Goal: Information Seeking & Learning: Learn about a topic

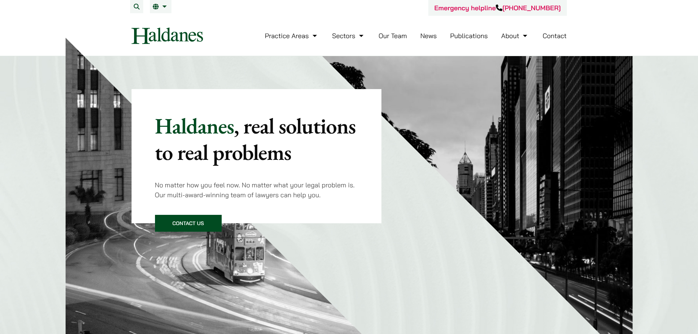
click at [433, 187] on div "Haldanes , real solutions to real problems No matter how you feel now. No matte…" at bounding box center [349, 139] width 435 height 167
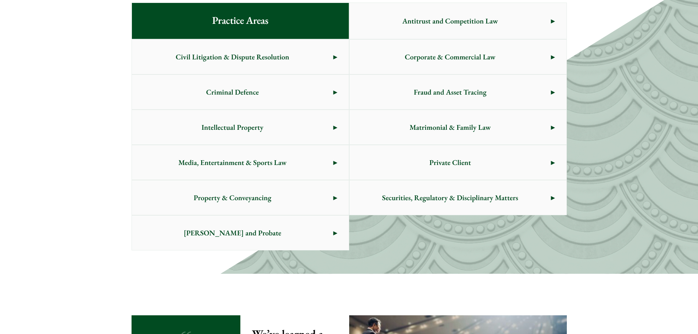
scroll to position [293, 0]
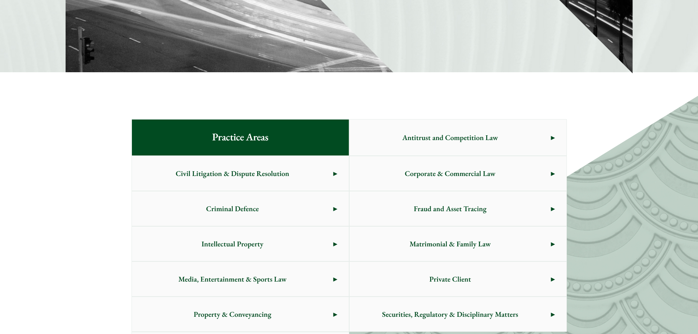
click at [262, 198] on span "Criminal Defence" at bounding box center [233, 208] width 202 height 34
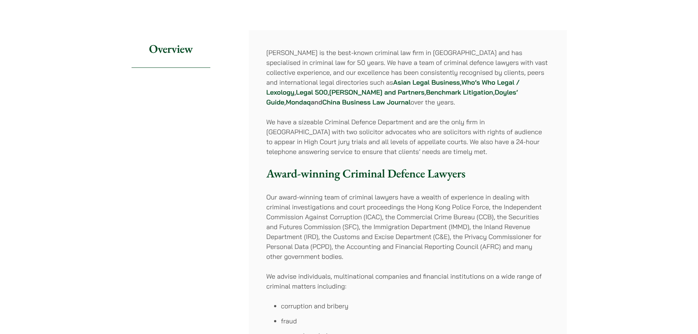
scroll to position [110, 0]
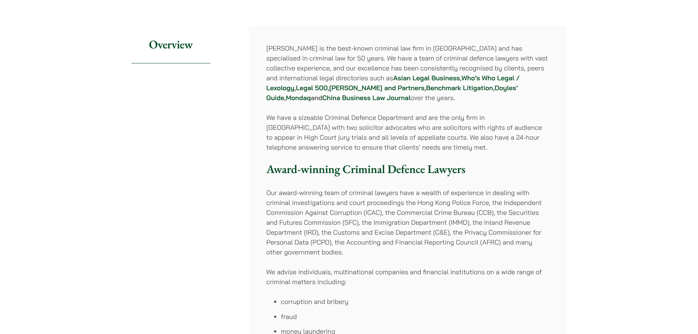
click at [480, 170] on h3 "Award-winning Criminal Defence Lawyers" at bounding box center [407, 169] width 283 height 14
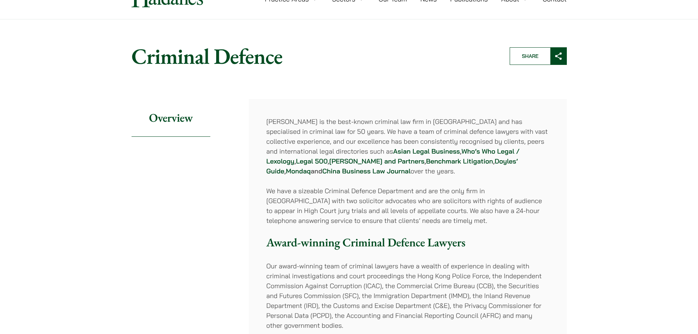
scroll to position [0, 0]
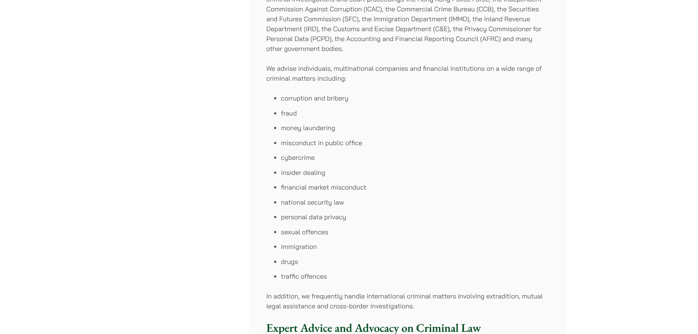
scroll to position [403, 0]
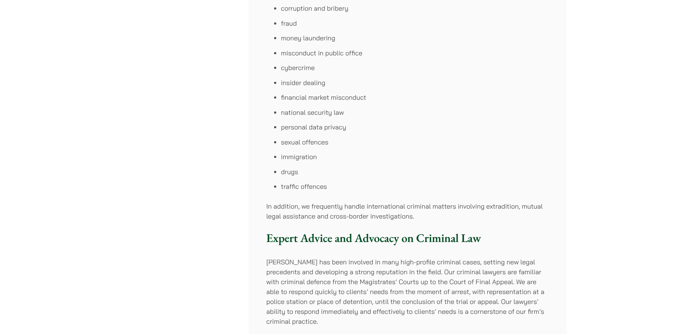
drag, startPoint x: 440, startPoint y: 208, endPoint x: 419, endPoint y: 218, distance: 23.9
click at [440, 208] on p "In addition, we frequently handle international criminal matters involving extr…" at bounding box center [407, 211] width 283 height 20
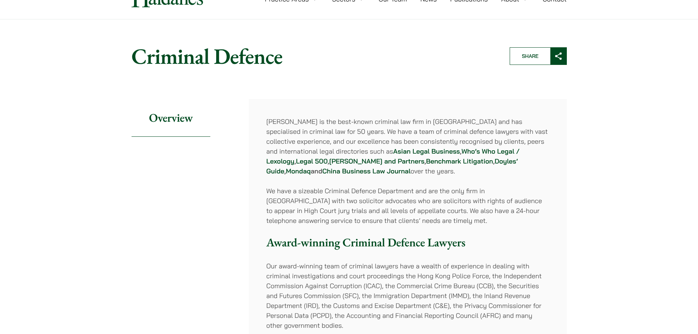
scroll to position [0, 0]
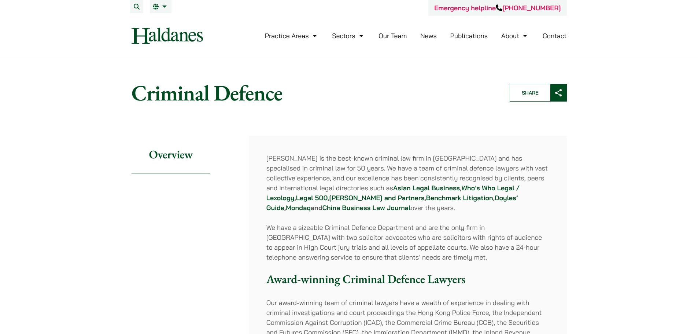
click at [458, 157] on p "[PERSON_NAME] is the best-known criminal law firm in [GEOGRAPHIC_DATA] and has …" at bounding box center [407, 182] width 283 height 59
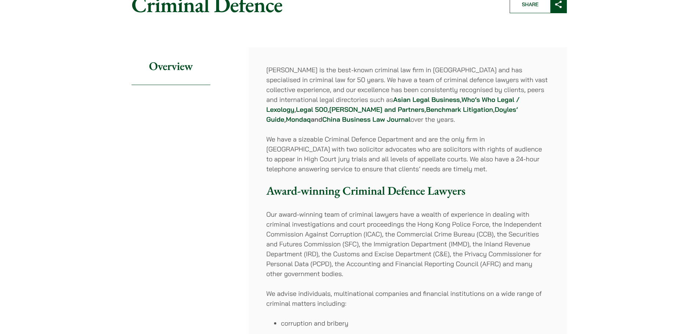
scroll to position [147, 0]
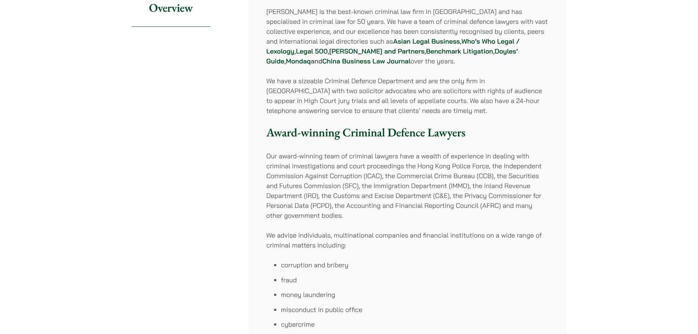
drag, startPoint x: 439, startPoint y: 194, endPoint x: 369, endPoint y: 204, distance: 70.3
click at [439, 194] on p "Our award-winning team of criminal lawyers have a wealth of experience in deali…" at bounding box center [407, 185] width 283 height 69
click at [481, 160] on p "Our award-winning team of criminal lawyers have a wealth of experience in deali…" at bounding box center [407, 185] width 283 height 69
click at [523, 227] on div "[PERSON_NAME] is the best-known criminal law firm in [GEOGRAPHIC_DATA] and has …" at bounding box center [408, 324] width 318 height 671
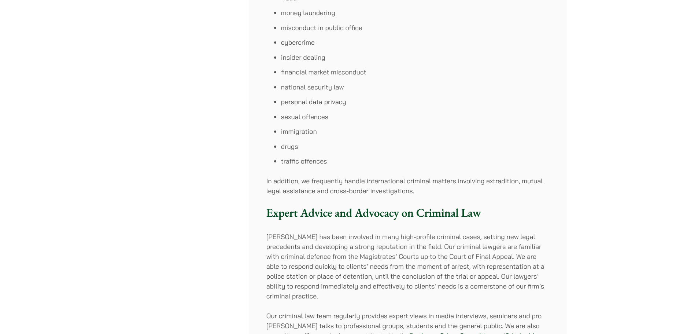
scroll to position [291, 0]
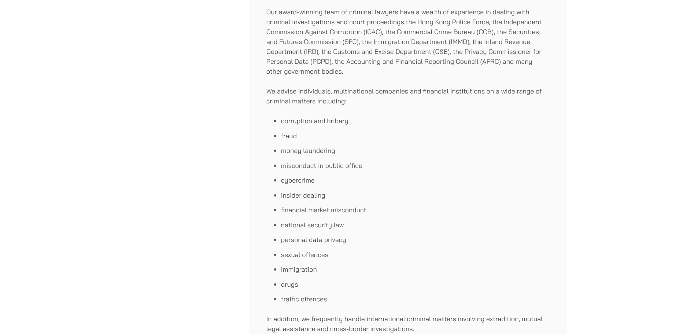
click at [401, 133] on li "fraud" at bounding box center [415, 136] width 268 height 10
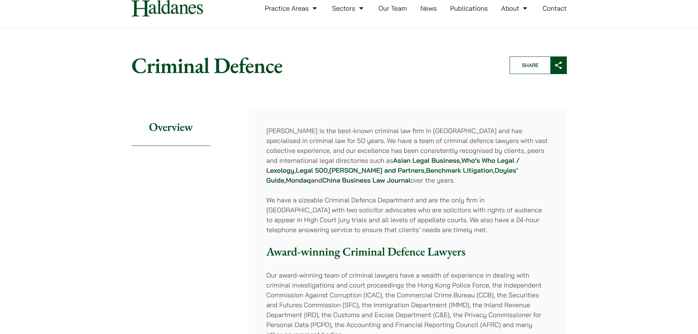
scroll to position [0, 0]
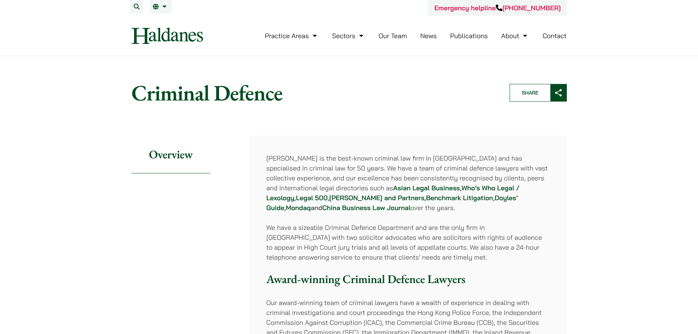
click at [507, 84] on header "Home » Practice Areas » Criminal Defence Criminal Defence Share" at bounding box center [349, 92] width 448 height 39
click at [411, 203] on strong "China Business Law Journal" at bounding box center [367, 207] width 88 height 8
click at [434, 183] on p "[PERSON_NAME] is the best-known criminal law firm in [GEOGRAPHIC_DATA] and has …" at bounding box center [407, 182] width 283 height 59
